Goal: Task Accomplishment & Management: Use online tool/utility

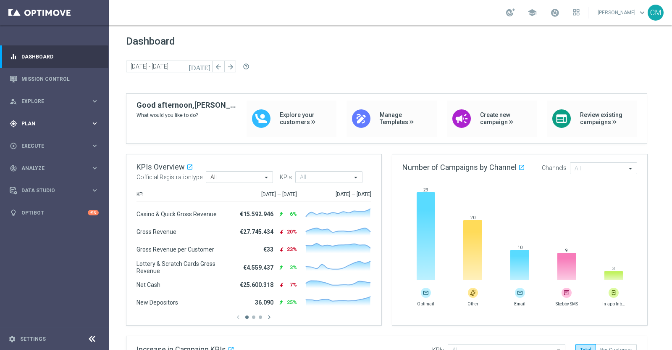
click at [73, 122] on span "Plan" at bounding box center [55, 123] width 69 height 5
click at [44, 163] on button "Templates keyboard_arrow_right" at bounding box center [60, 166] width 77 height 7
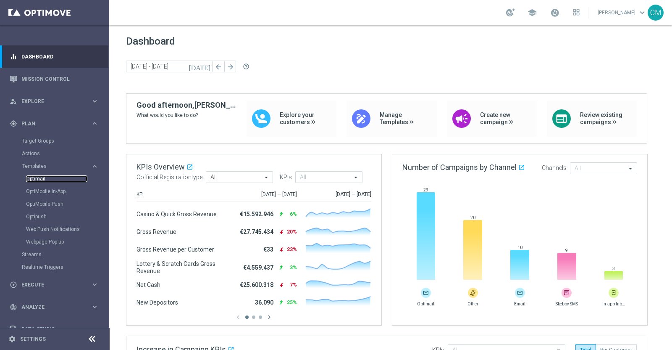
click at [43, 178] on link "Optimail" at bounding box center [56, 178] width 61 height 7
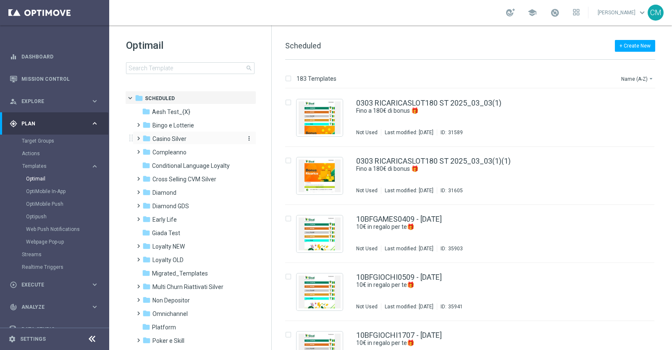
click at [170, 136] on span "Casino Silver" at bounding box center [170, 139] width 34 height 8
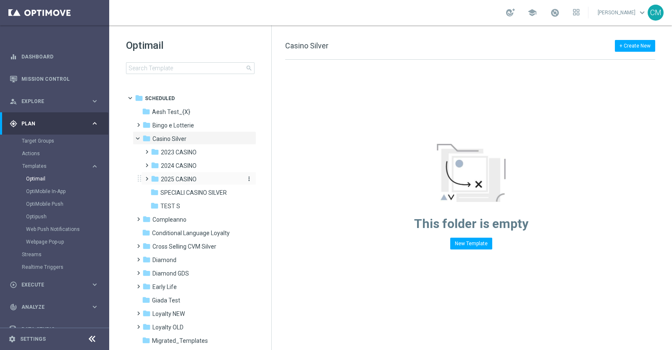
click at [178, 177] on span "2025 CASINO" at bounding box center [179, 179] width 36 height 8
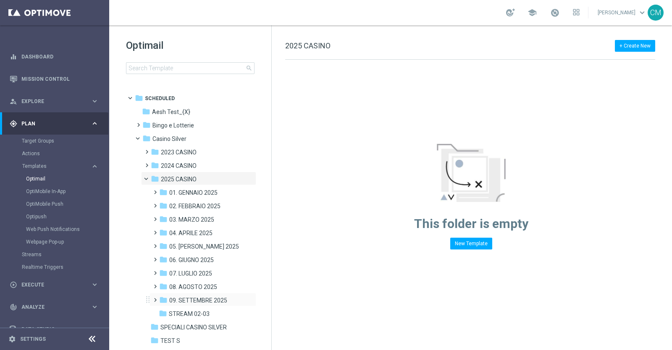
click at [194, 295] on div "folder 09. SETTEMBRE 2025" at bounding box center [200, 300] width 82 height 10
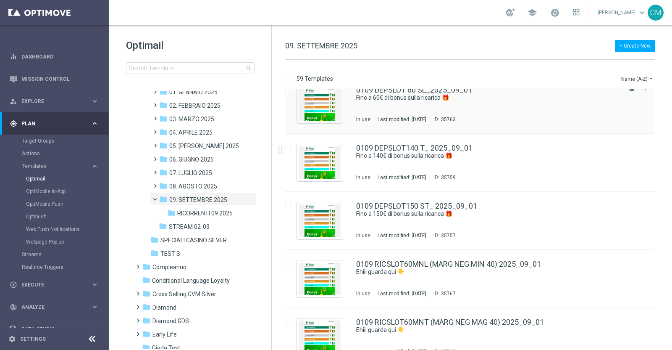
scroll to position [74, 0]
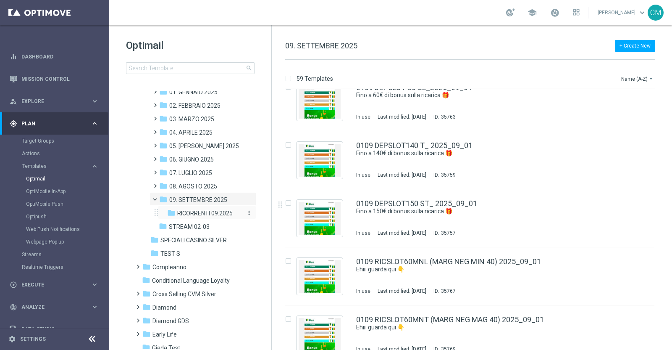
click at [190, 214] on span "RICORRENTI 09.2025" at bounding box center [204, 213] width 55 height 8
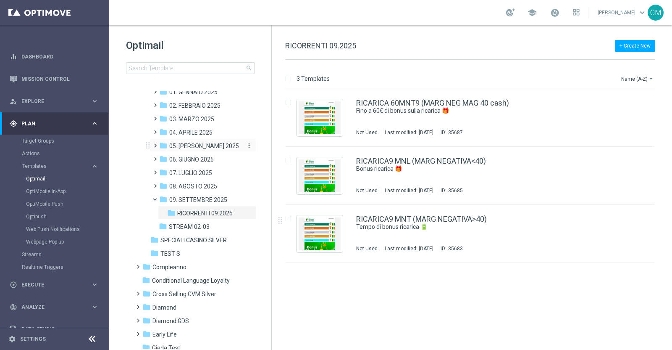
click at [198, 148] on span "05. [PERSON_NAME] 2025" at bounding box center [204, 146] width 70 height 8
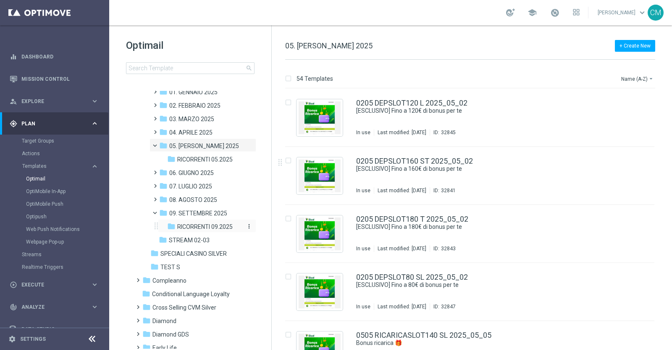
click at [204, 227] on span "RICORRENTI 09.2025" at bounding box center [204, 227] width 55 height 8
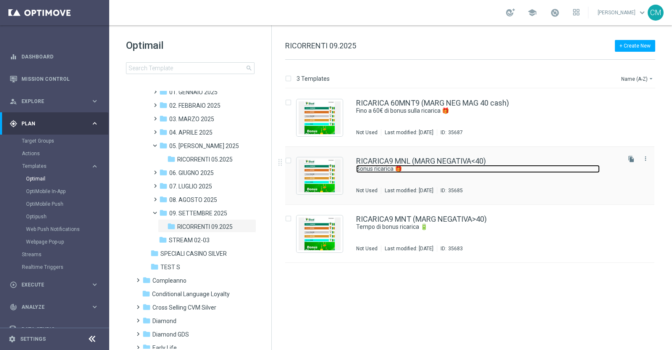
click at [498, 165] on link "Bonus ricarica 🎁" at bounding box center [478, 169] width 244 height 8
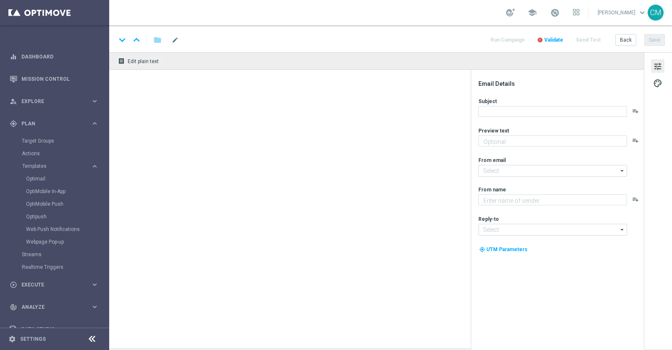
type textarea "​Per te fino a 20.000 Sisal point"
type textarea "Sisal"
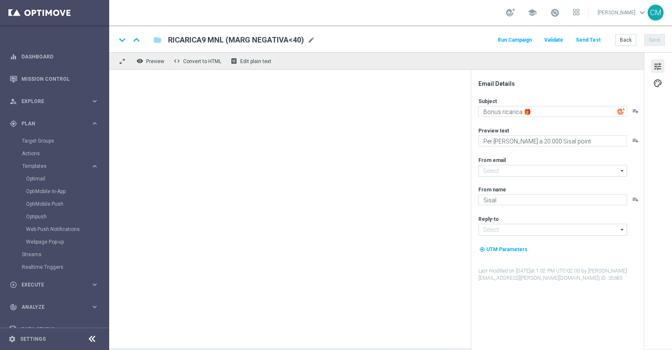
type input "[EMAIL_ADDRESS][DOMAIN_NAME]"
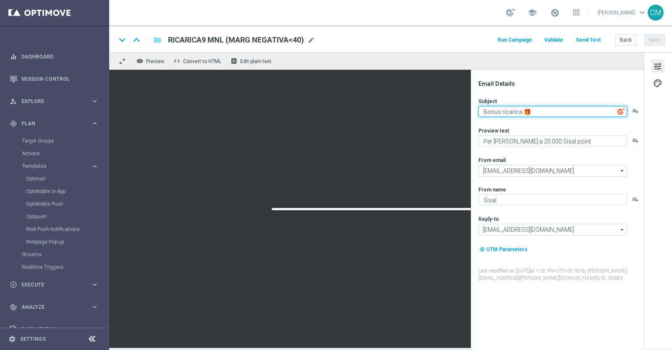
drag, startPoint x: 567, startPoint y: 110, endPoint x: 435, endPoint y: 109, distance: 132.8
click at [435, 109] on div "remove_red_eye Preview code Convert to HTML receipt Edit plain text Email Detai…" at bounding box center [390, 199] width 563 height 295
paste textarea "Per [PERSON_NAME] a 20.000 Sisal point⭐"
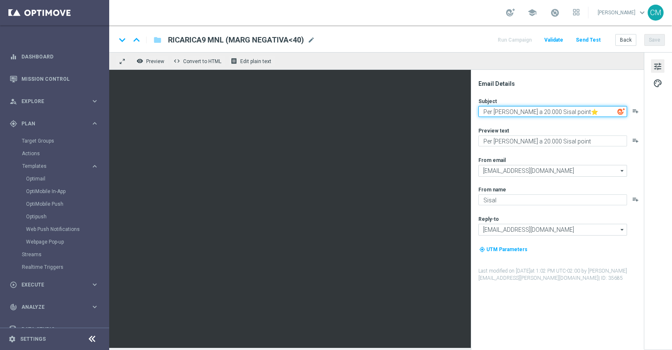
type textarea "Per [PERSON_NAME] a 20.000 Sisal point⭐"
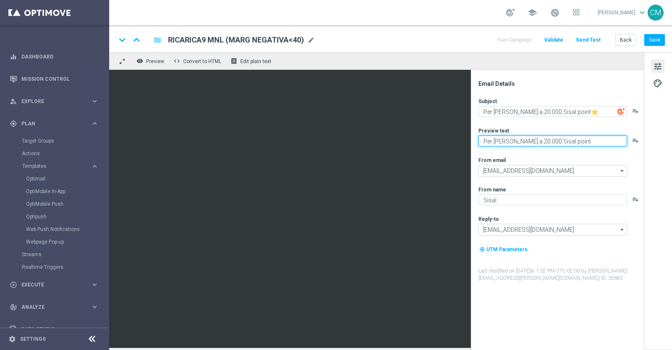
paste textarea "Scopri la promozione che ti abbiamo riservato!"
type textarea "Scopri la promozione che ti abbiamo riservato!"
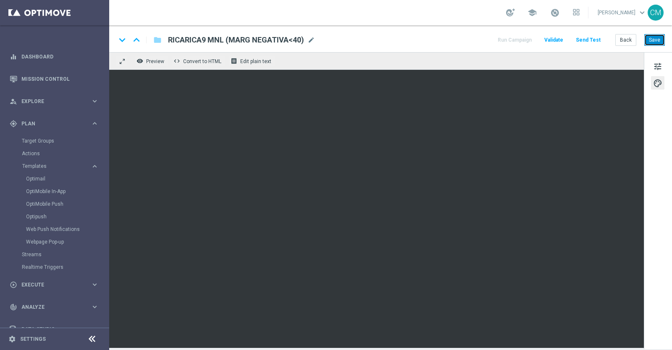
click at [654, 35] on button "Save" at bounding box center [655, 40] width 21 height 12
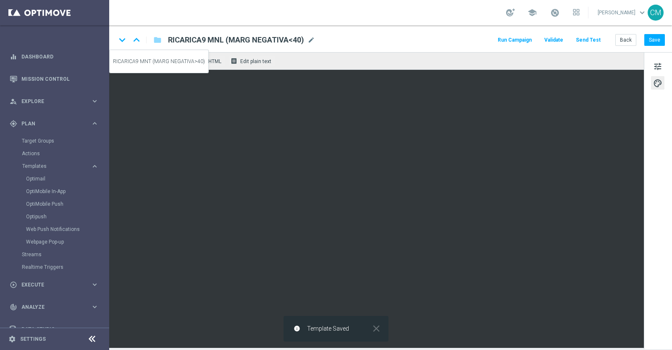
click at [122, 39] on icon "keyboard_arrow_down" at bounding box center [122, 40] width 13 height 13
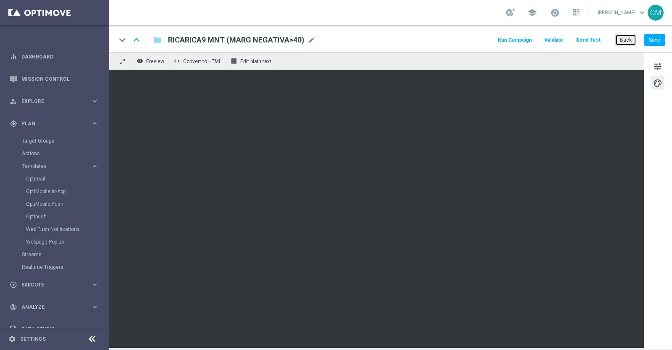
click at [625, 39] on button "Back" at bounding box center [626, 40] width 21 height 12
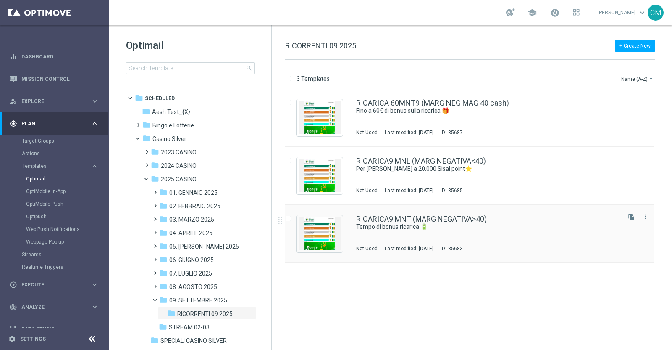
drag, startPoint x: 460, startPoint y: 229, endPoint x: 432, endPoint y: 236, distance: 29.0
click at [432, 236] on div "RICARICA9 MNT (MARG NEGATIVA>40) Tempo di bonus ricarica 🔋 Not Used Last modifi…" at bounding box center [487, 233] width 263 height 37
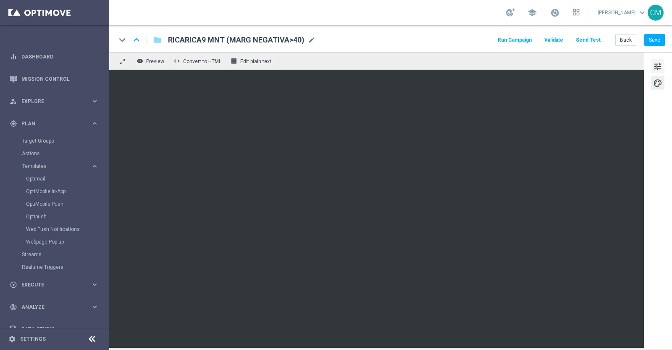
click at [663, 64] on button "tune" at bounding box center [657, 65] width 13 height 13
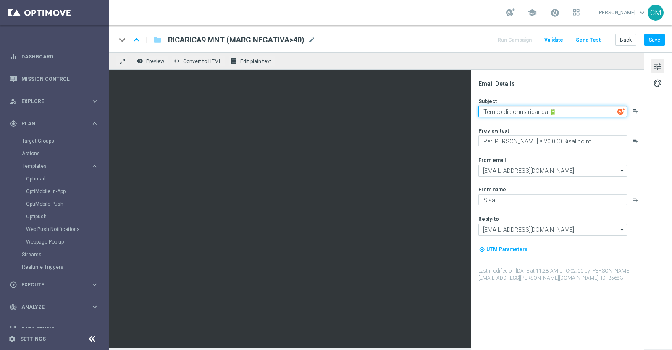
paste textarea "Per [PERSON_NAME] a 20.000 Sisal point⭐"
type textarea "Per [PERSON_NAME] a 20.000 Sisal point⭐"
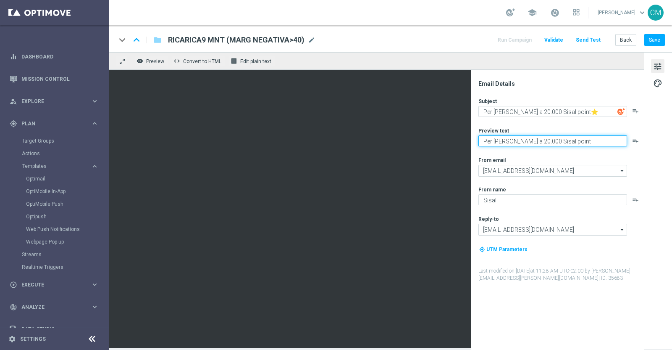
paste textarea "Scopri la promozione che ti abbiamo riservato!"
type textarea "Scopri la promozione che ti abbiamo riservato!"
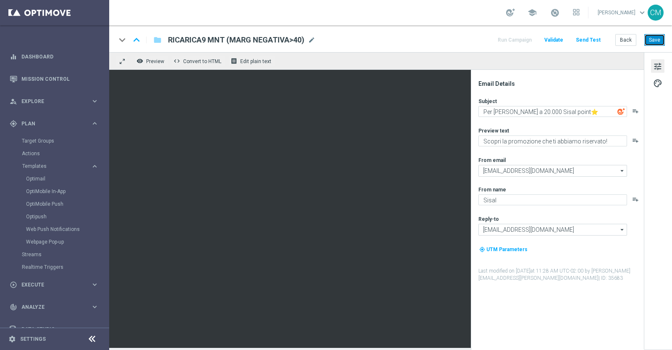
click at [651, 42] on button "Save" at bounding box center [655, 40] width 21 height 12
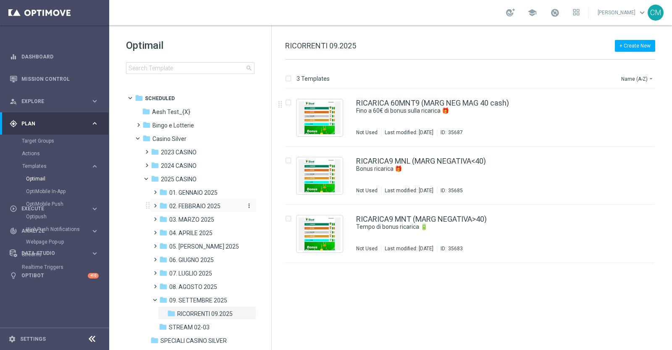
click at [195, 201] on div "folder 02. FEBBRAIO 2025" at bounding box center [200, 206] width 82 height 10
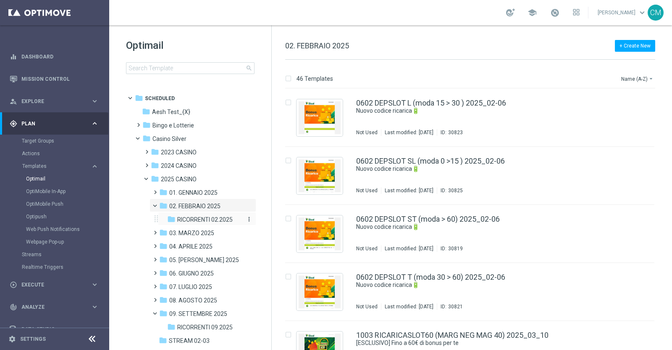
click at [197, 217] on span "RICORRENTI 02.2025" at bounding box center [204, 220] width 55 height 8
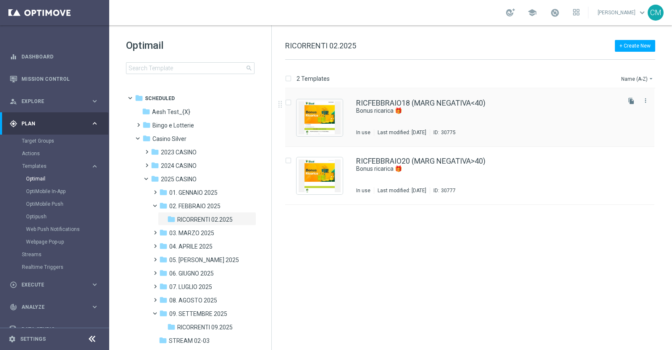
click at [419, 121] on div "RICFEBBRAIO18 (MARG NEGATIVA<40) Bonus ricarica 🎁 In use Last modified: [DATE] …" at bounding box center [487, 117] width 263 height 37
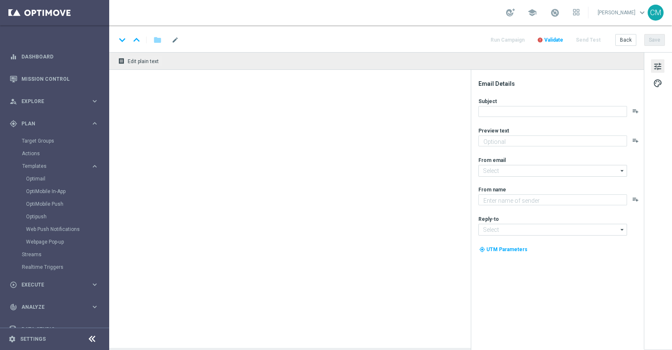
type textarea "Per te fino a 18.000 Sisal point"
type input "[EMAIL_ADDRESS][DOMAIN_NAME]"
type textarea "Sisal"
type input "[EMAIL_ADDRESS][DOMAIN_NAME]"
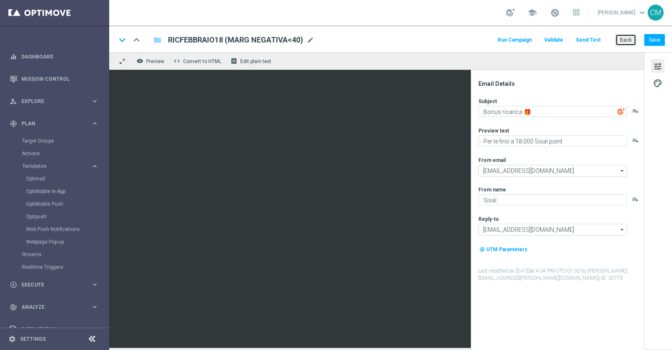
click at [620, 38] on button "Back" at bounding box center [626, 40] width 21 height 12
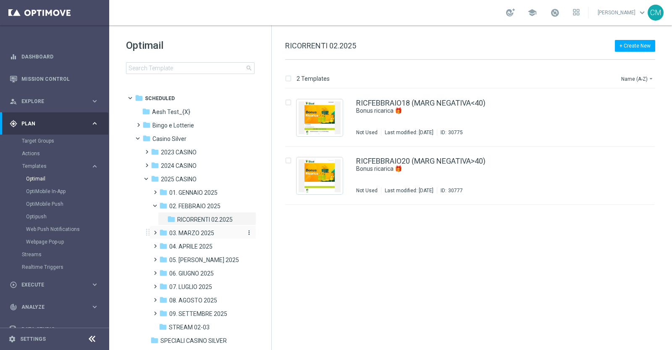
click at [192, 232] on span "03. MARZO 2025" at bounding box center [191, 233] width 45 height 8
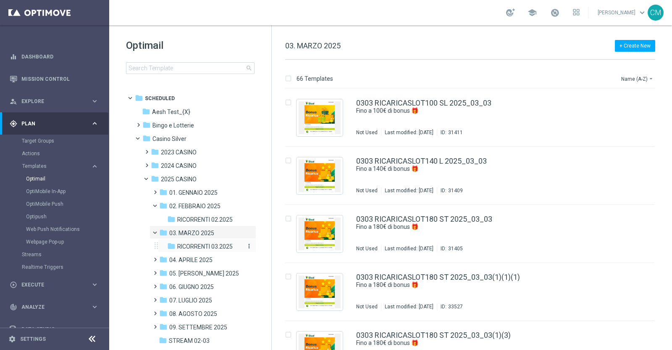
click at [192, 242] on span "RICORRENTI 03.2025" at bounding box center [204, 246] width 55 height 8
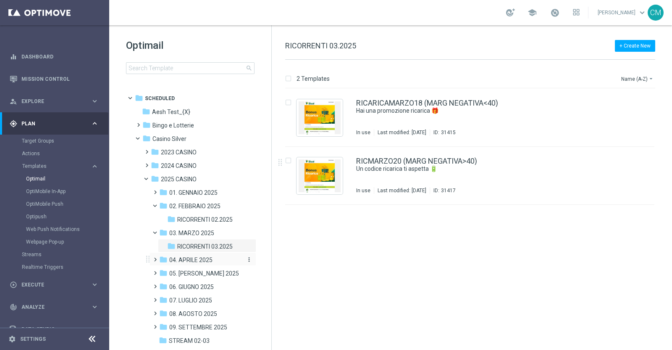
click at [197, 261] on span "04. APRILE 2025" at bounding box center [190, 260] width 43 height 8
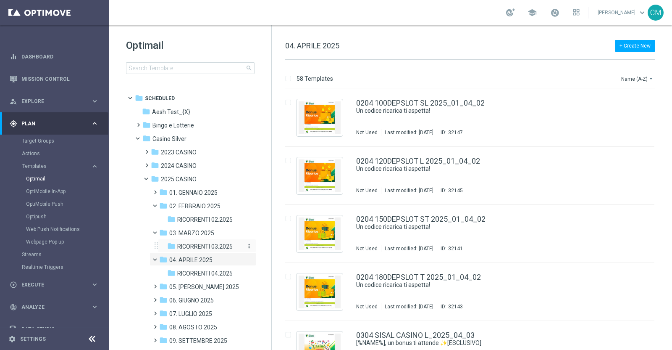
click at [193, 243] on span "RICORRENTI 03.2025" at bounding box center [204, 246] width 55 height 8
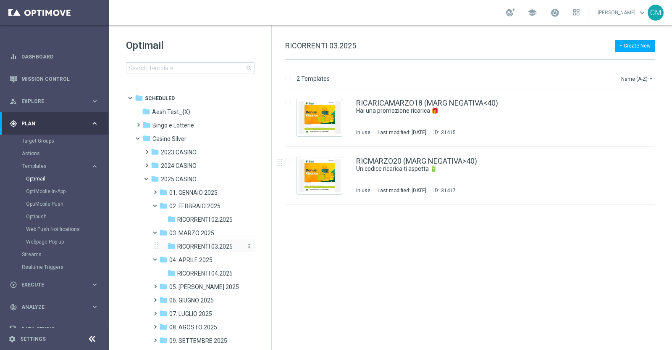
click at [211, 244] on span "RICORRENTI 03.2025" at bounding box center [204, 246] width 55 height 8
click at [187, 286] on span "05. [PERSON_NAME] 2025" at bounding box center [204, 287] width 70 height 8
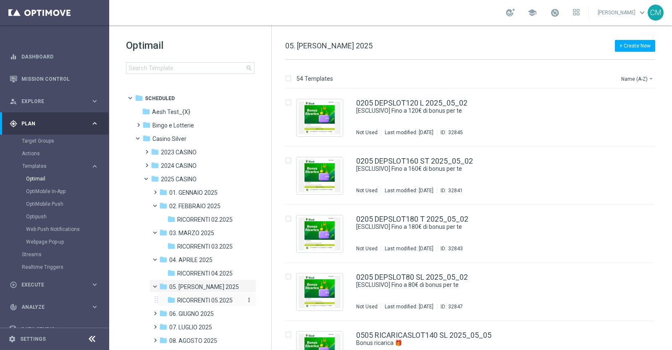
click at [191, 297] on span "RICORRENTI 05.2025" at bounding box center [204, 300] width 55 height 8
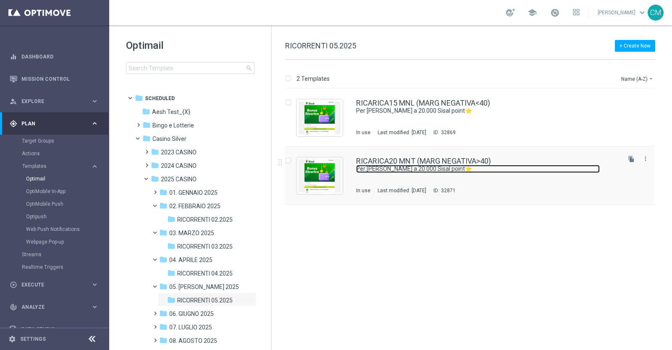
click at [425, 170] on link "Per [PERSON_NAME] a 20.000 Sisal point⭐" at bounding box center [478, 169] width 244 height 8
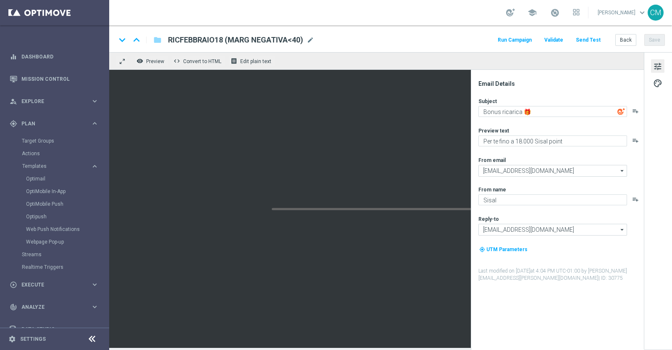
type textarea "Per [PERSON_NAME] a 20.000 Sisal point⭐"
type textarea "Scopri la promozione che ti abbiamo riservato!"
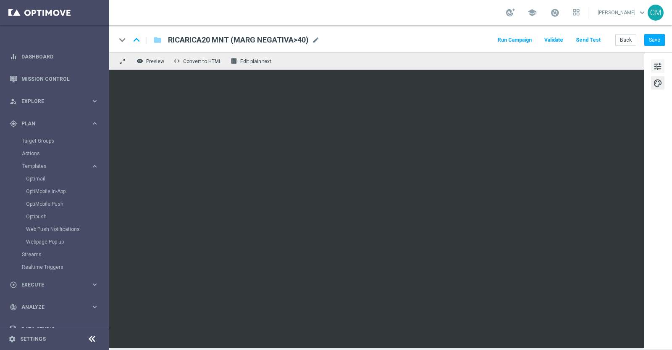
click at [656, 64] on span "tune" at bounding box center [658, 66] width 9 height 11
